Goal: Information Seeking & Learning: Learn about a topic

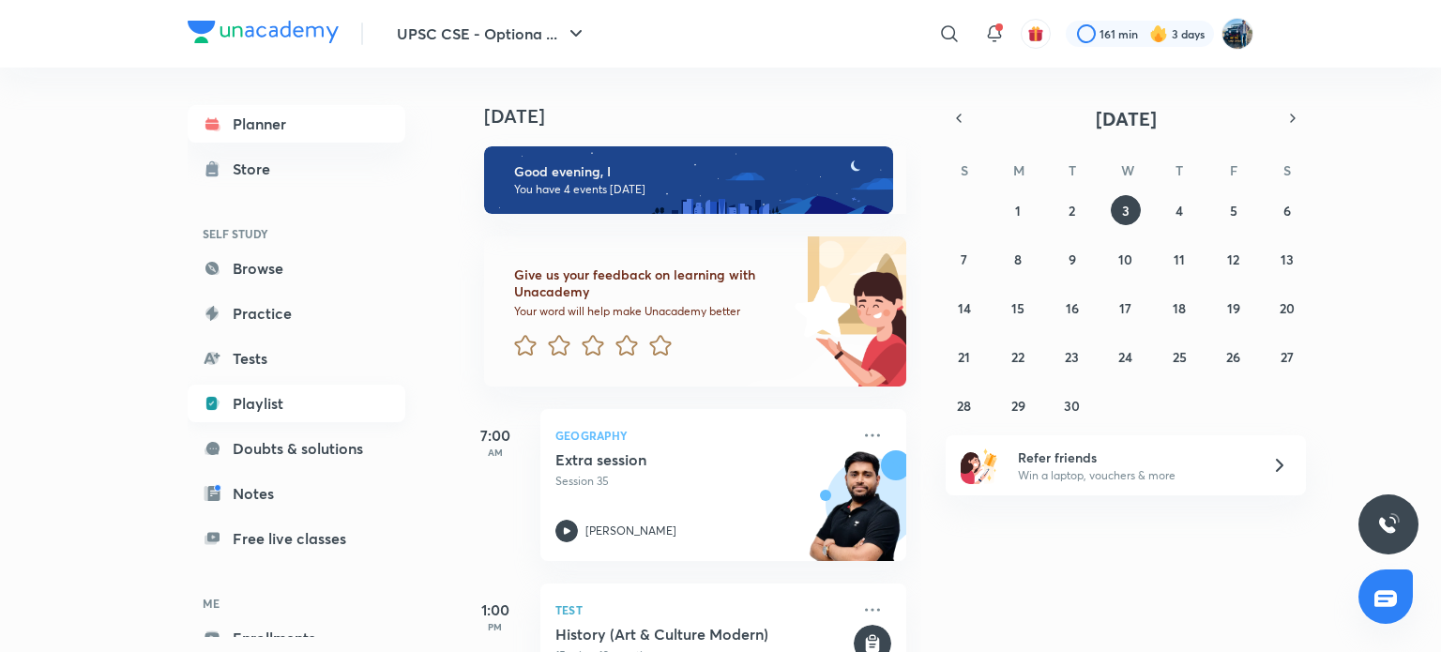
click at [249, 391] on link "Playlist" at bounding box center [297, 404] width 218 height 38
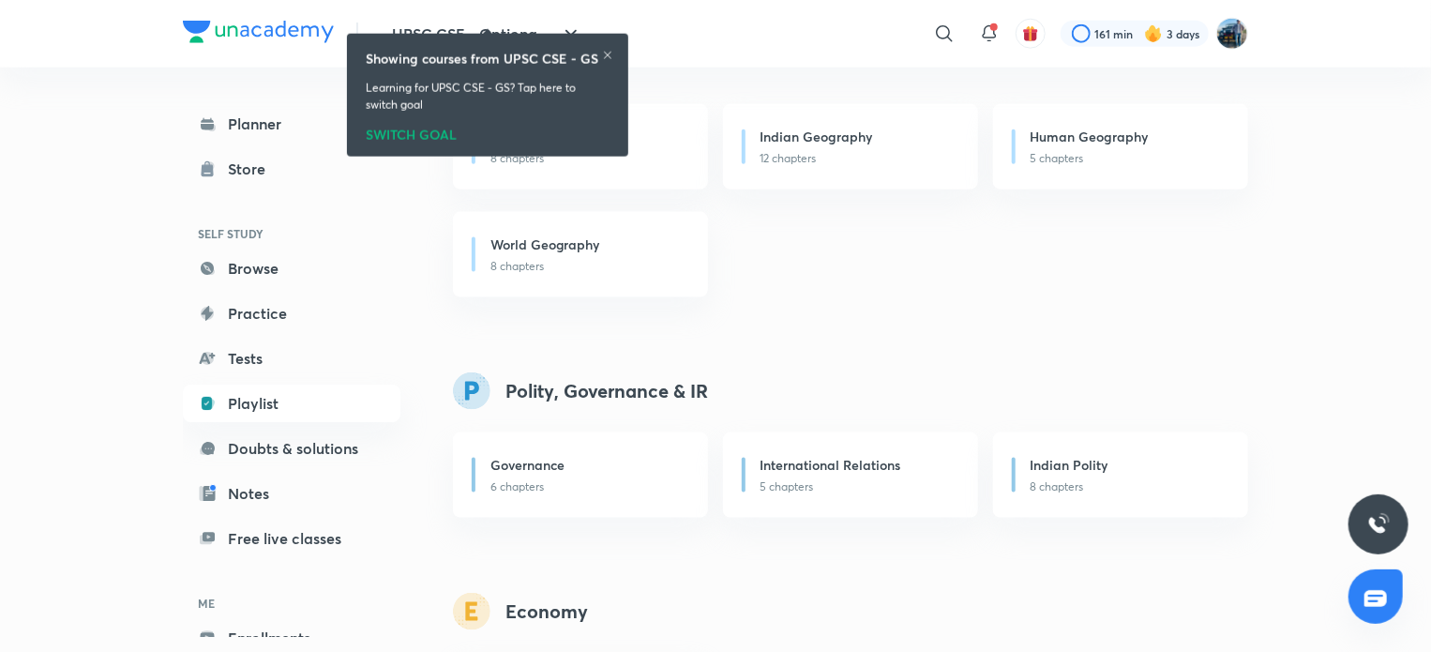
scroll to position [1711, 0]
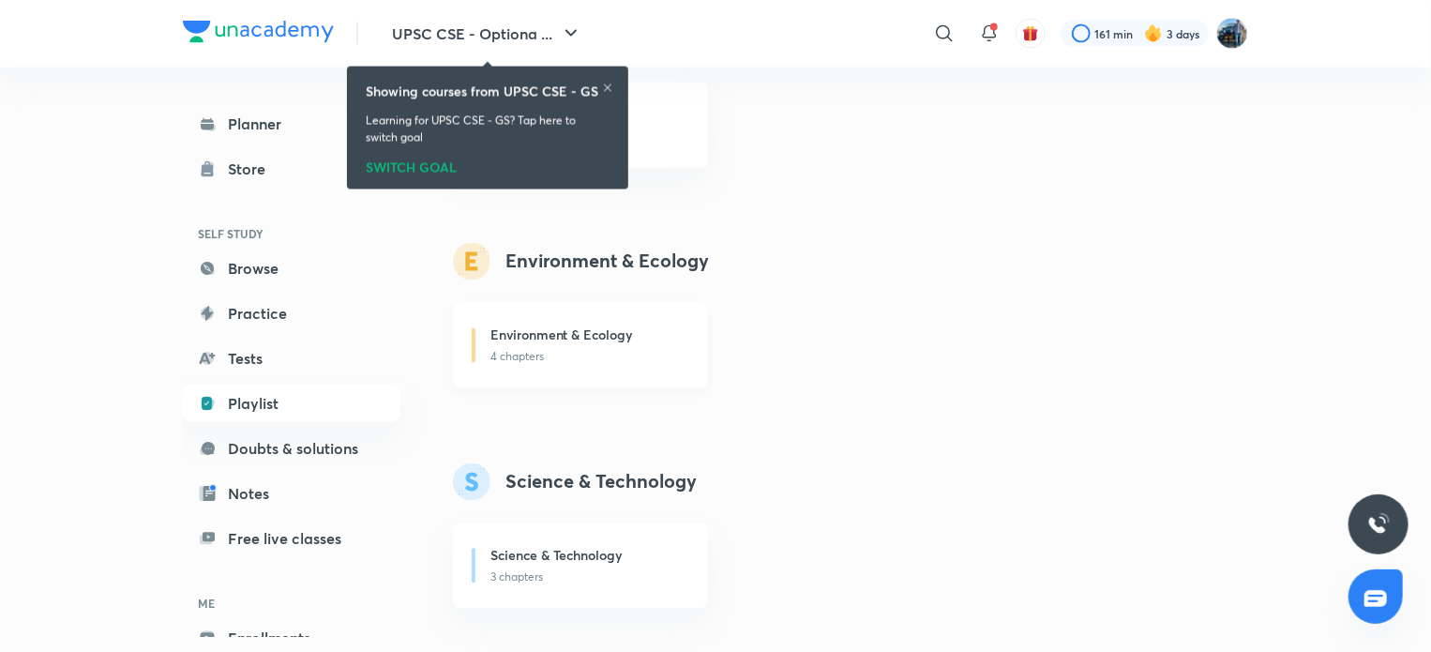
click at [642, 350] on p "4 chapters" at bounding box center [588, 357] width 195 height 17
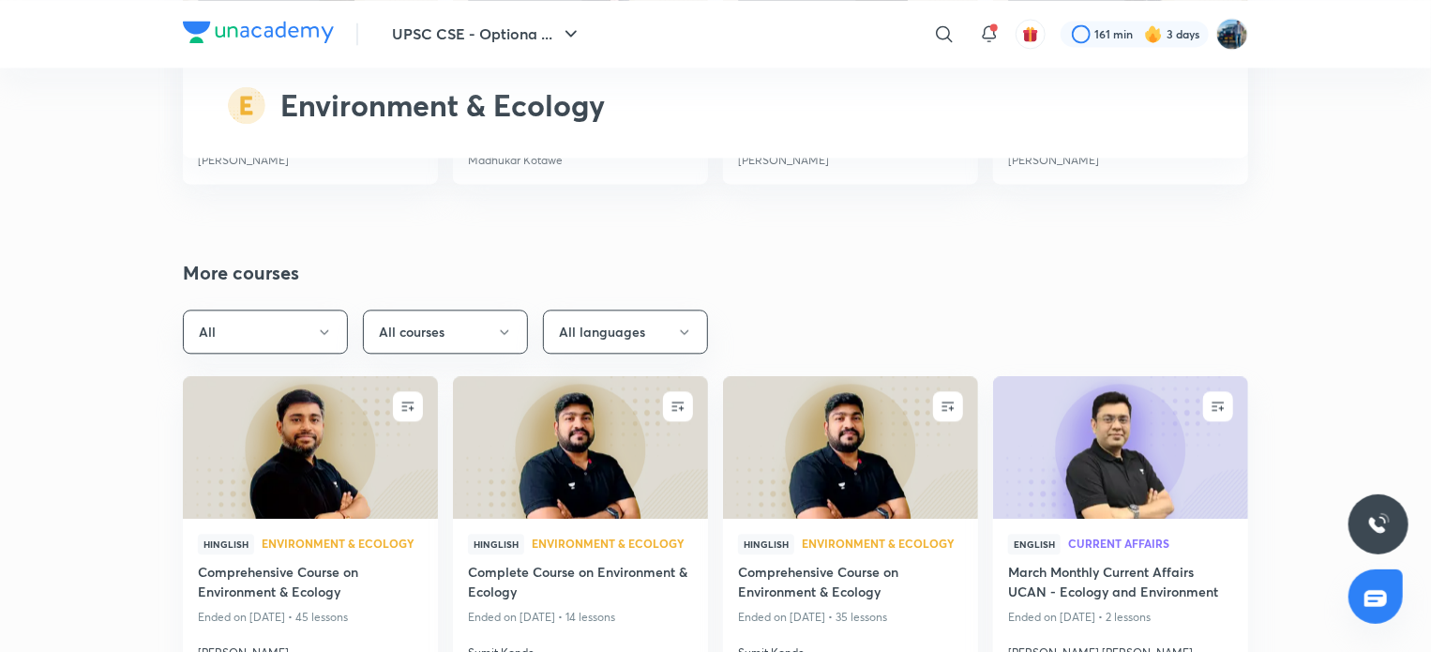
scroll to position [5706, 0]
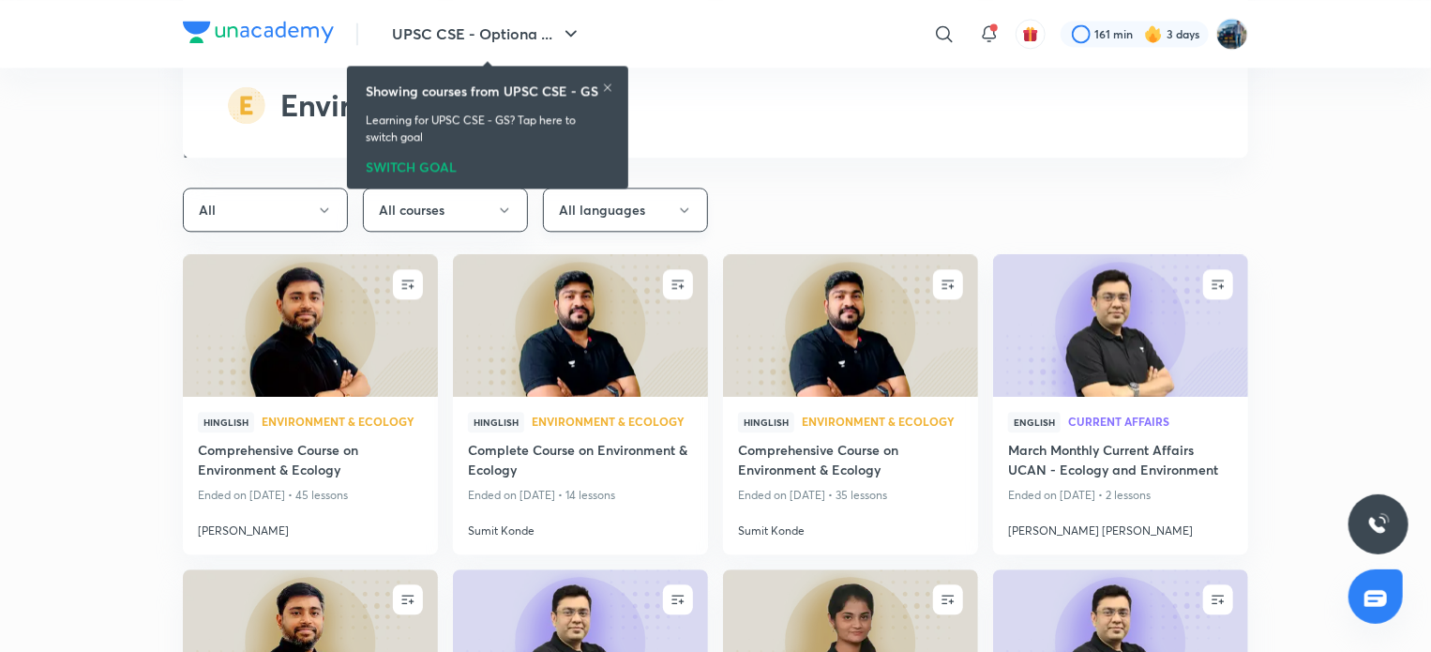
click at [665, 197] on button "All languages" at bounding box center [625, 210] width 165 height 44
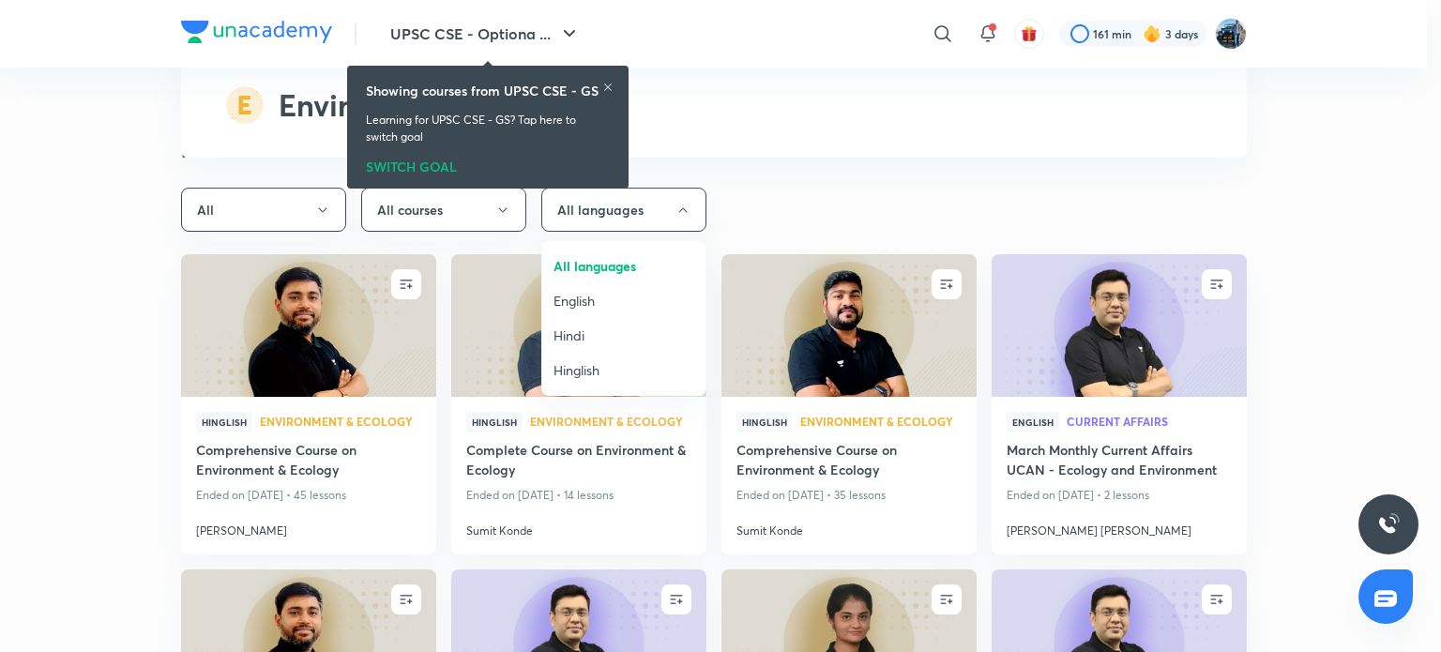
click at [573, 333] on span "Hindi" at bounding box center [623, 336] width 141 height 20
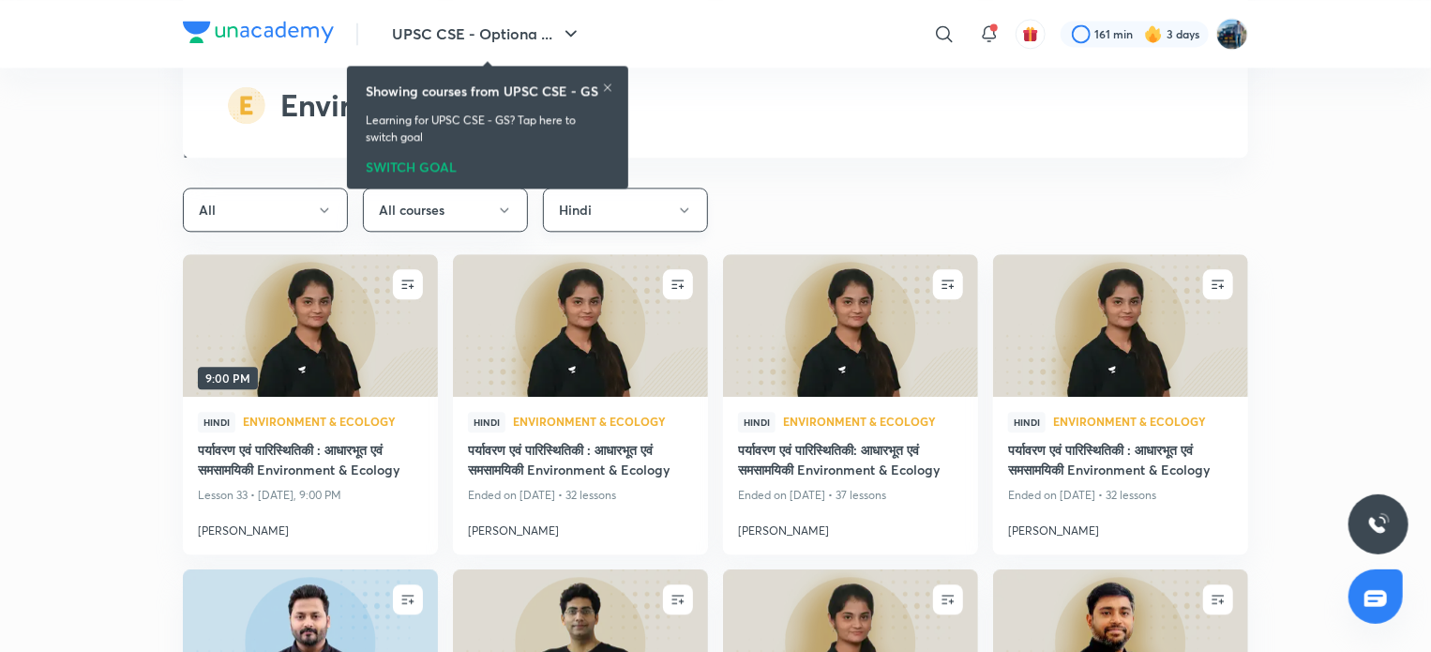
click at [605, 214] on button "Hindi" at bounding box center [625, 210] width 165 height 44
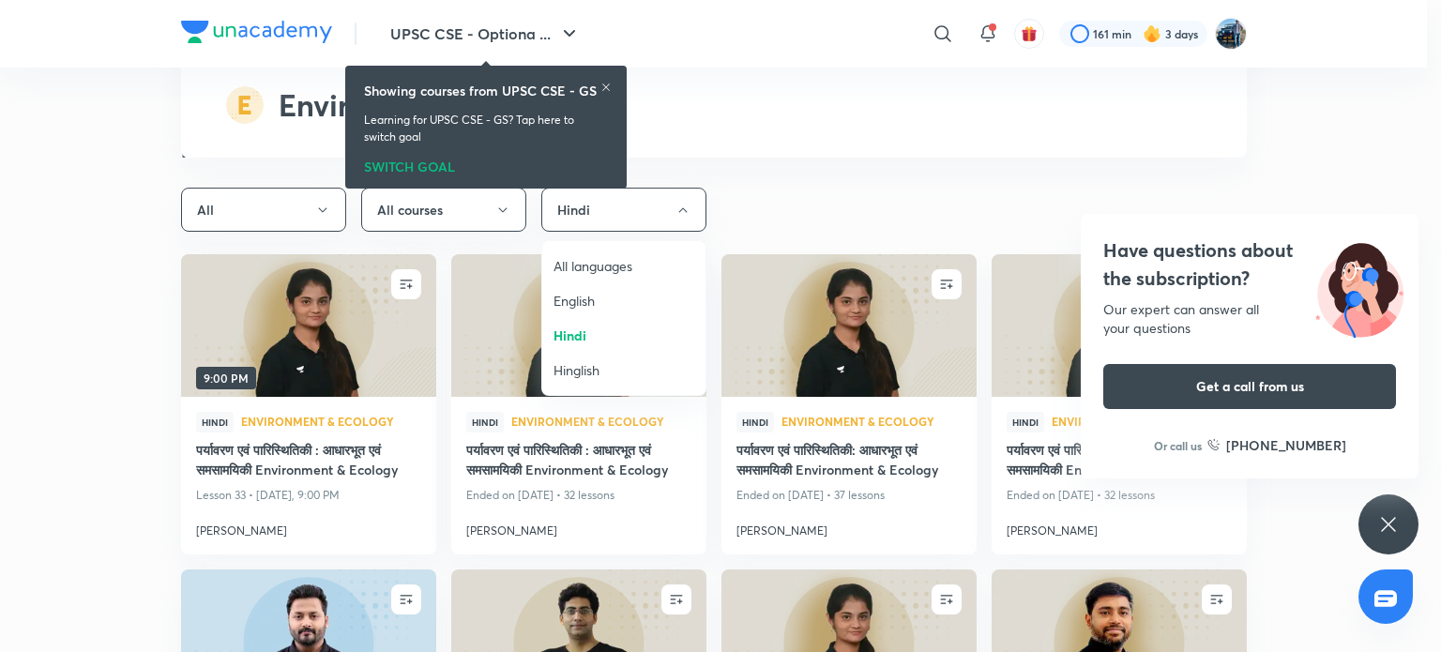
click at [609, 301] on span "English" at bounding box center [623, 301] width 141 height 20
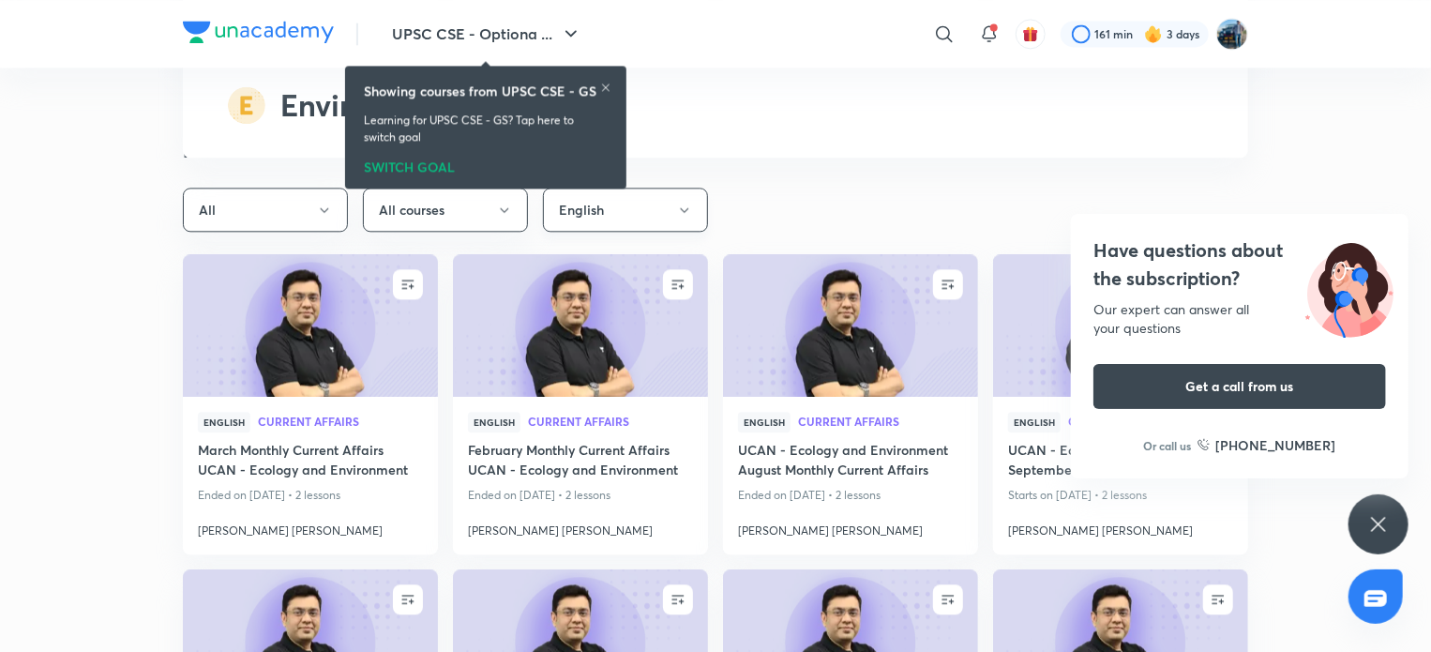
click at [645, 202] on button "English" at bounding box center [625, 210] width 165 height 44
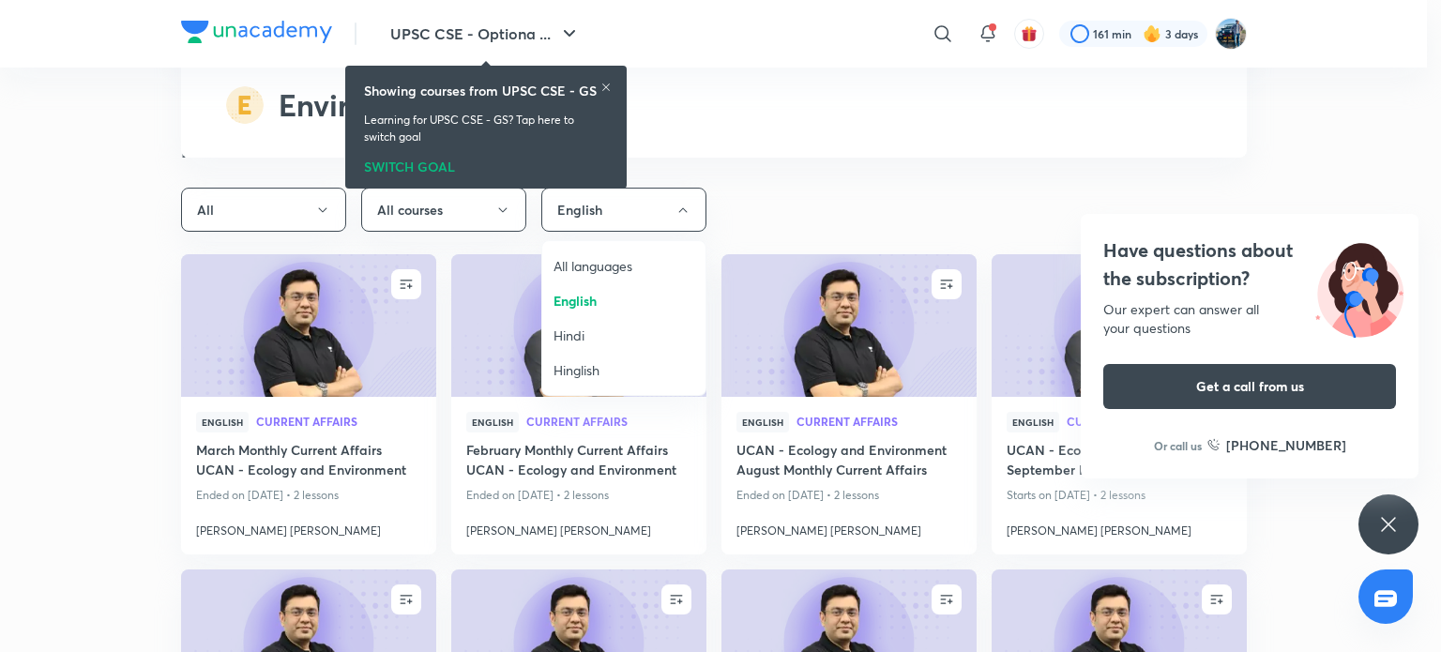
click at [594, 265] on span "All languages" at bounding box center [623, 266] width 141 height 20
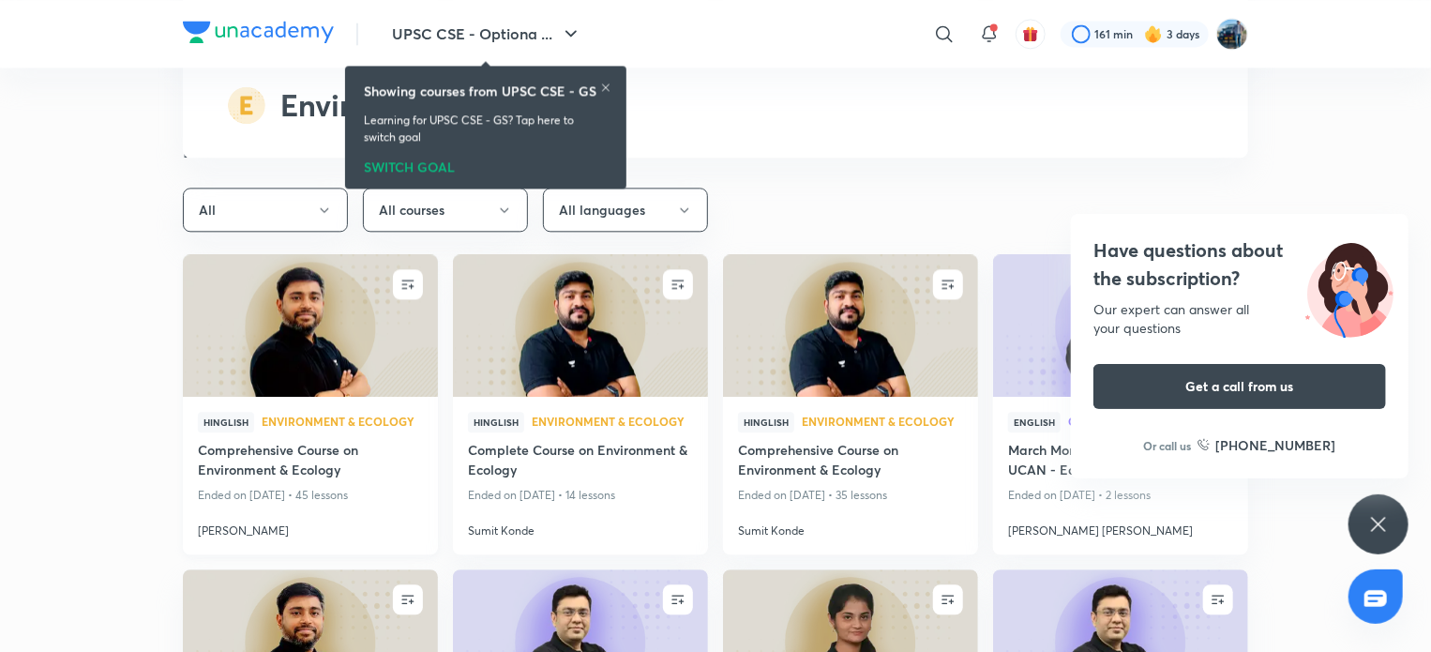
click at [281, 333] on img at bounding box center [310, 324] width 260 height 145
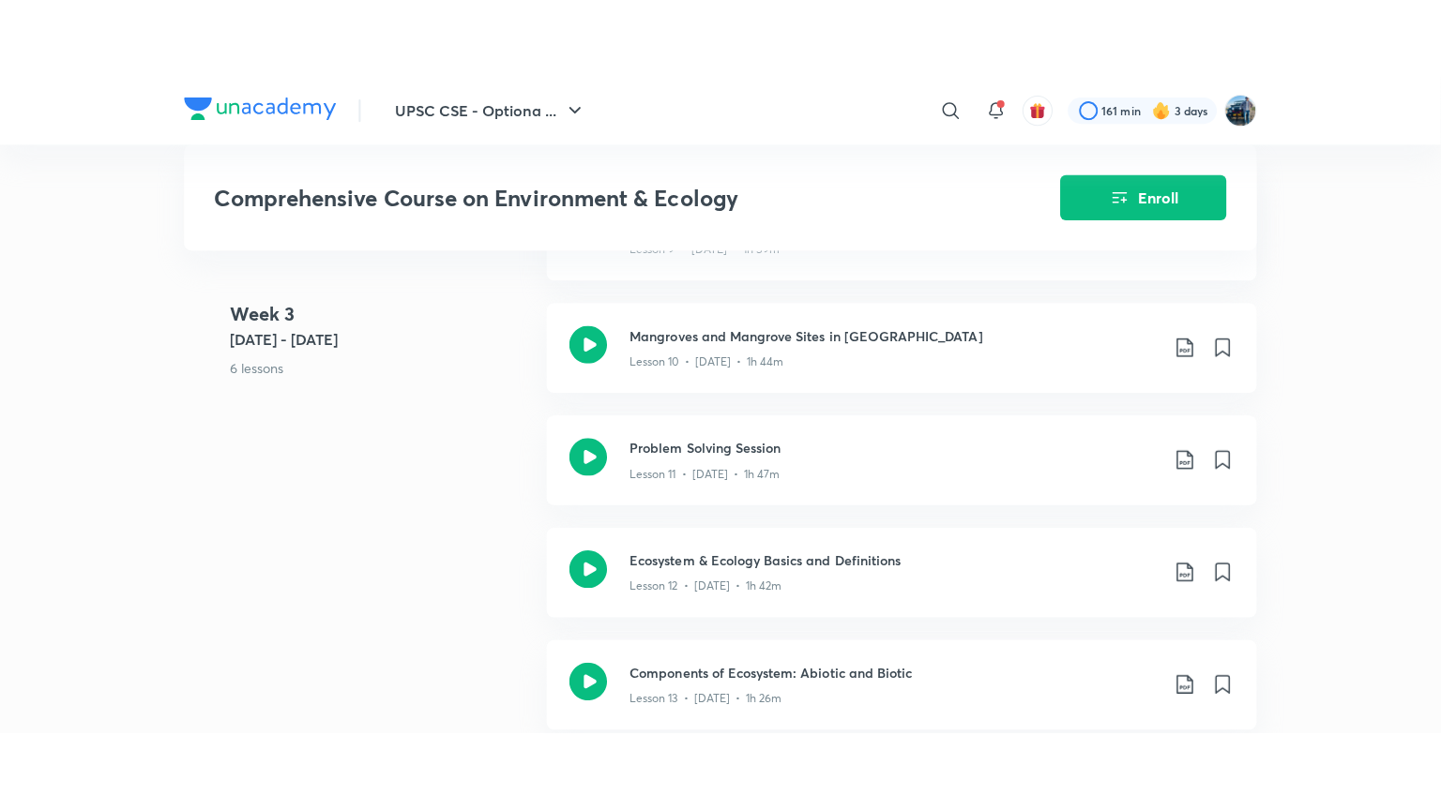
scroll to position [2395, 0]
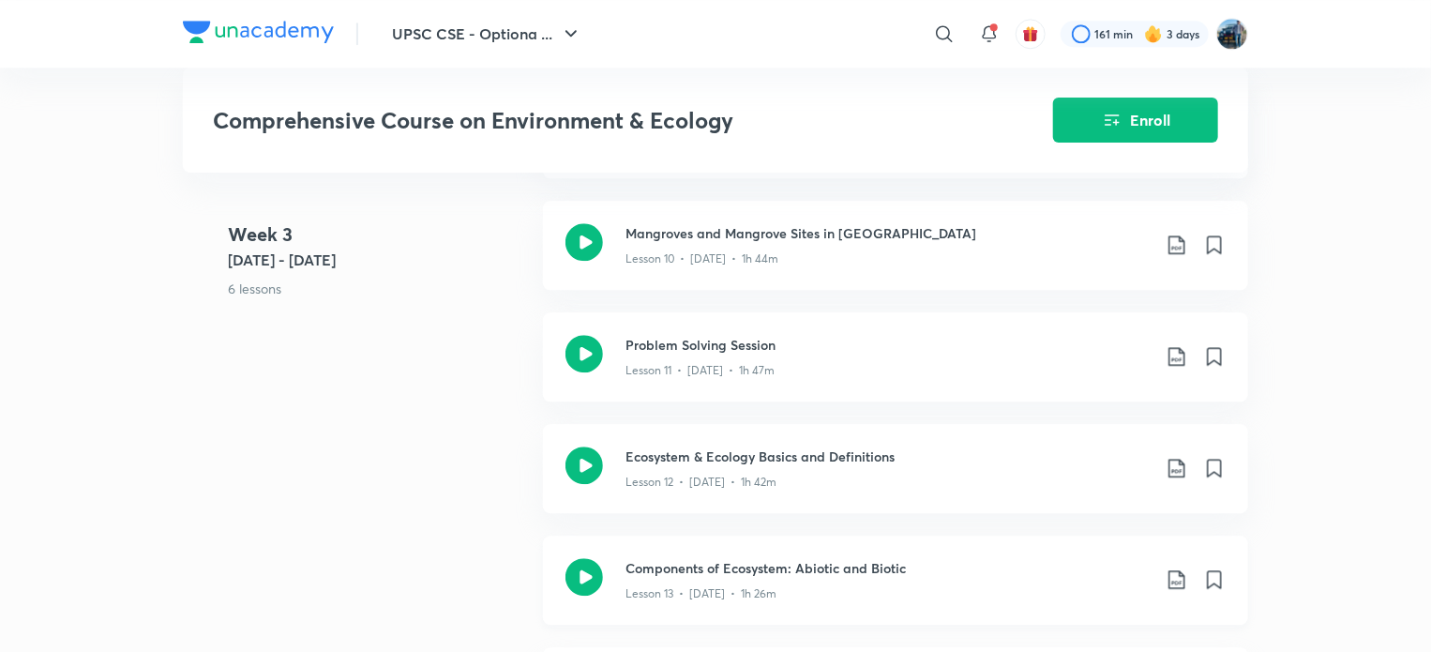
click at [1057, 558] on h3 "Components of Ecosystem: Abiotic and Biotic" at bounding box center [888, 568] width 525 height 20
